Goal: Task Accomplishment & Management: Manage account settings

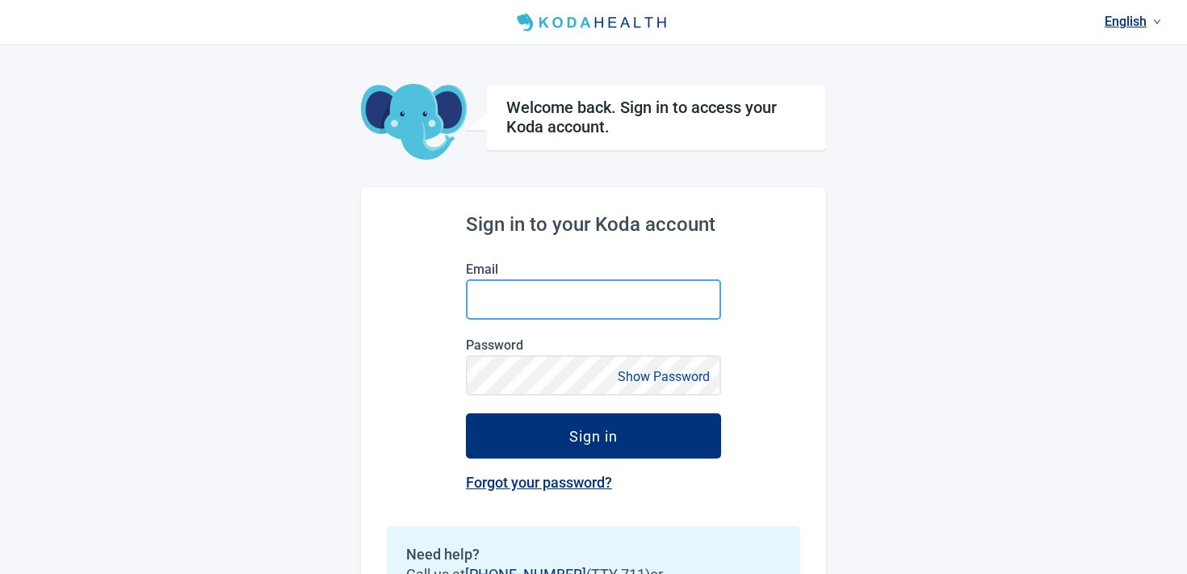
click at [571, 310] on input "Email" at bounding box center [593, 299] width 255 height 40
type input "**********"
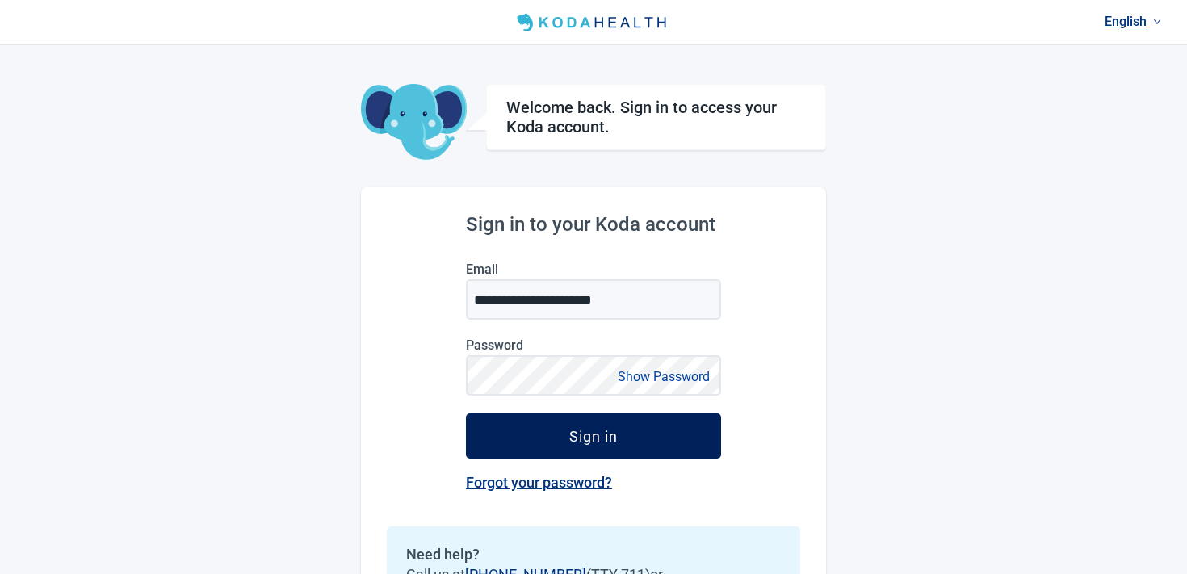
click at [596, 438] on div "Sign in" at bounding box center [593, 436] width 48 height 16
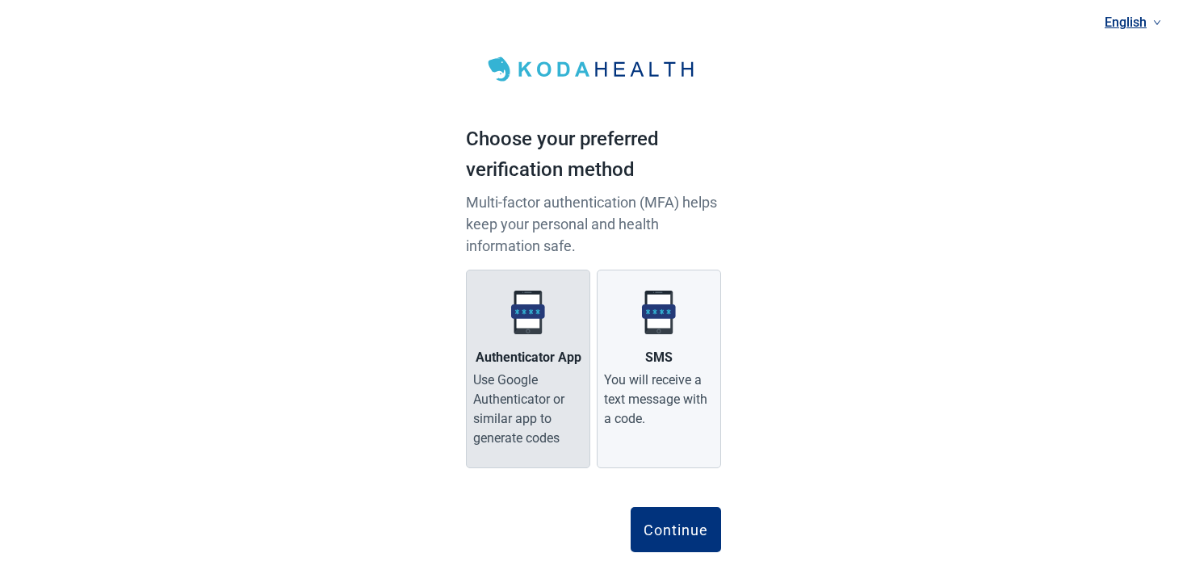
click at [562, 408] on div "Use Google Authenticator or similar app to generate codes" at bounding box center [528, 410] width 110 height 78
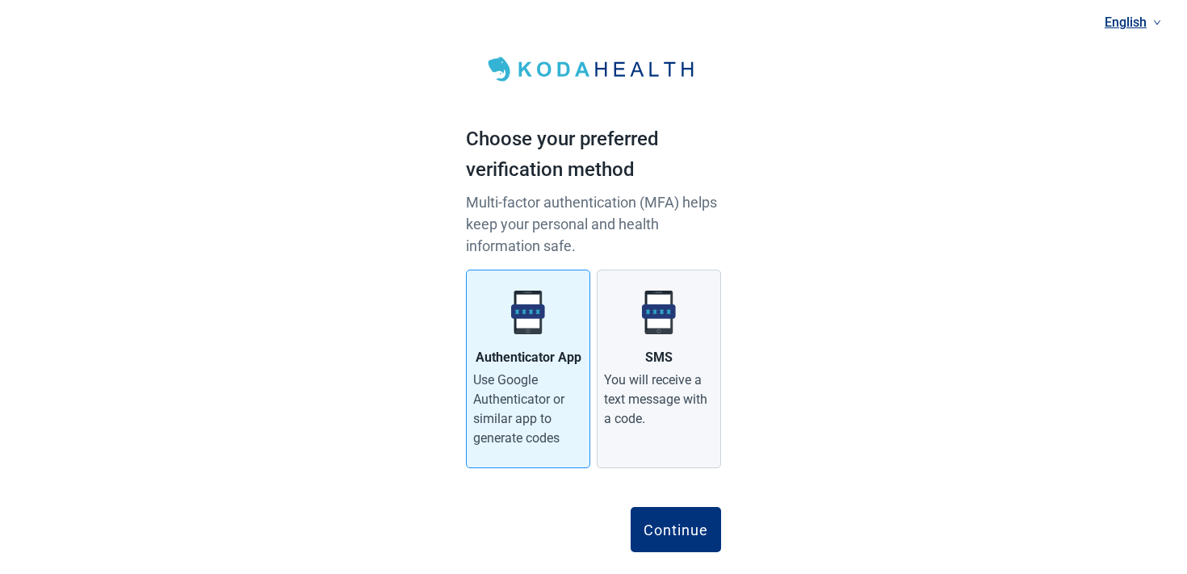
click at [653, 496] on div "Continue" at bounding box center [593, 520] width 255 height 65
click at [656, 505] on div "Continue" at bounding box center [593, 520] width 255 height 65
click at [660, 523] on div "Continue" at bounding box center [675, 530] width 65 height 16
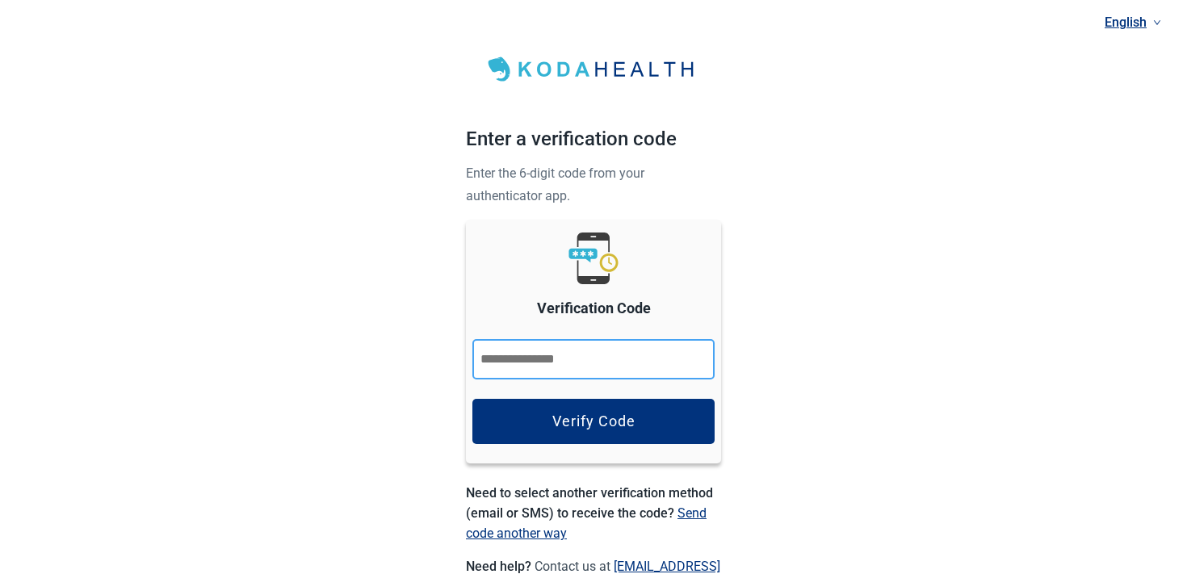
click at [587, 348] on input "Verification Code" at bounding box center [593, 359] width 242 height 40
type input "******"
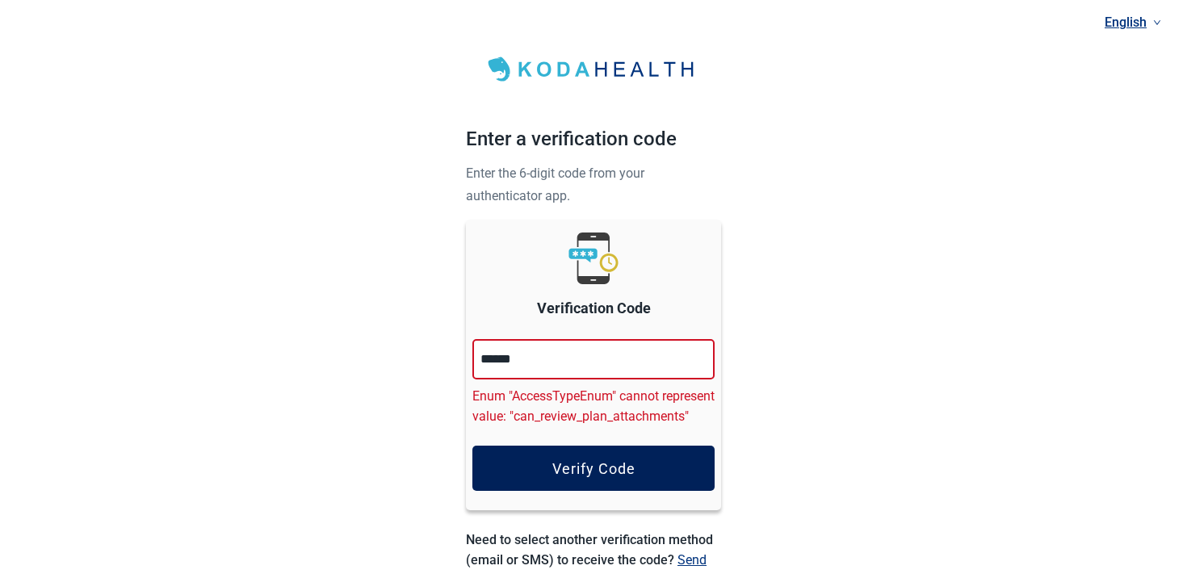
click at [593, 491] on button "Verify Code" at bounding box center [593, 468] width 242 height 45
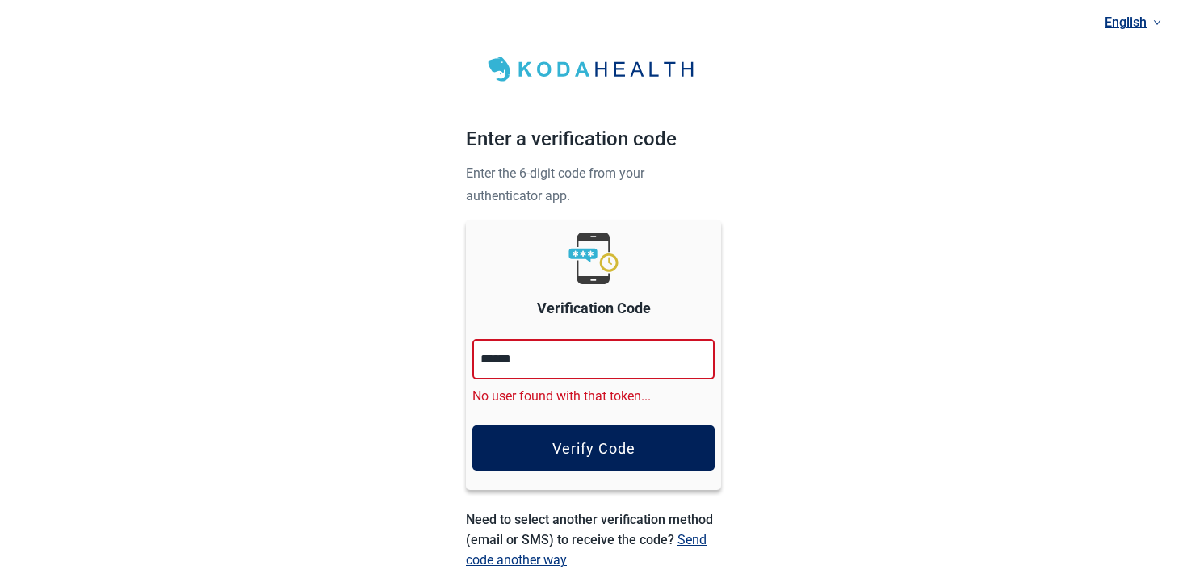
click at [580, 453] on div "Verify Code" at bounding box center [593, 448] width 83 height 16
